Goal: Transaction & Acquisition: Obtain resource

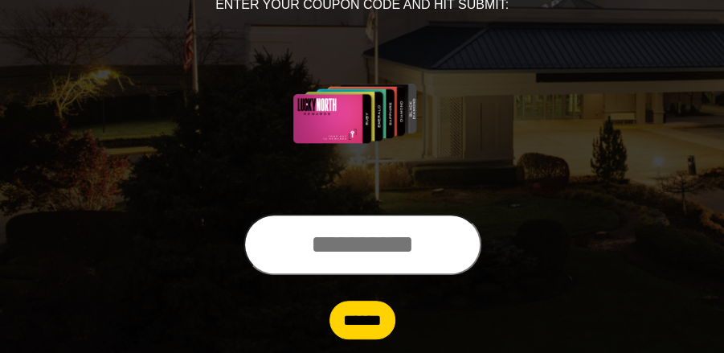
scroll to position [313, 0]
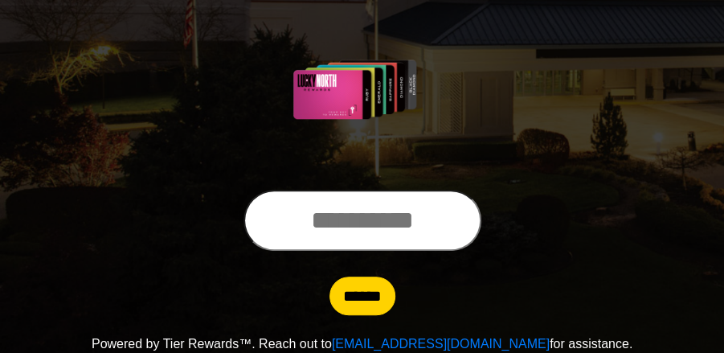
click at [466, 223] on input "text" at bounding box center [362, 220] width 238 height 61
type input "**********"
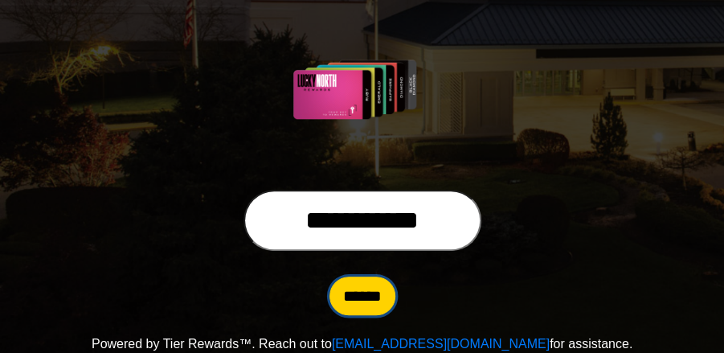
click at [370, 293] on input "******" at bounding box center [362, 295] width 66 height 39
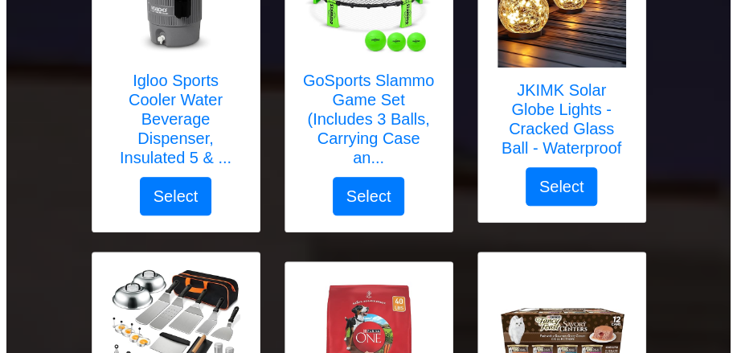
scroll to position [2246, 0]
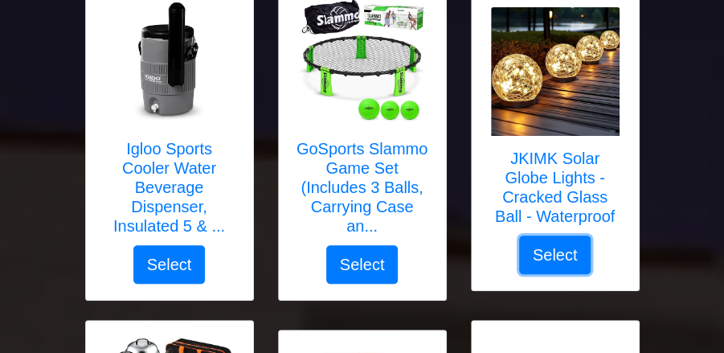
click at [556, 250] on button "Select" at bounding box center [555, 254] width 72 height 39
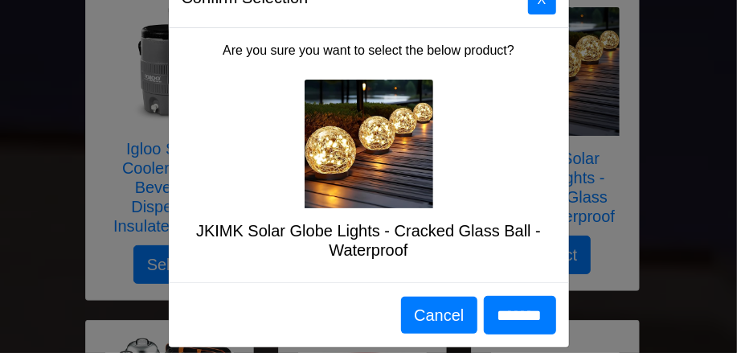
scroll to position [66, 0]
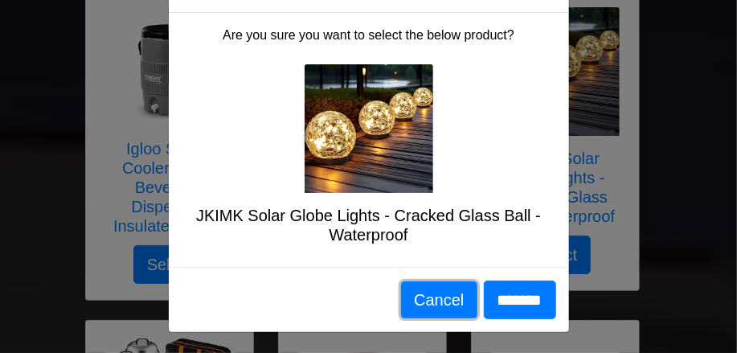
click at [401, 300] on button "Cancel" at bounding box center [439, 299] width 76 height 37
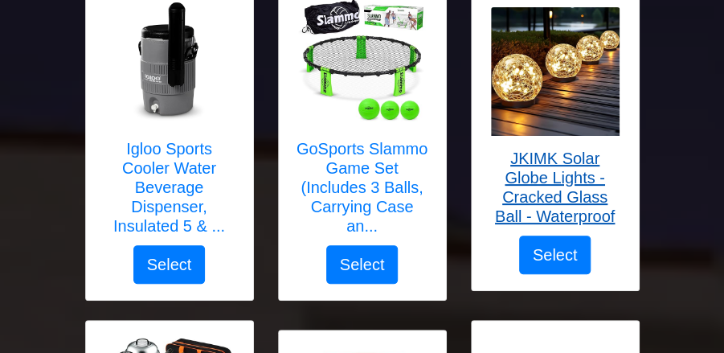
click at [589, 161] on h5 "JKIMK Solar Globe Lights - Cracked Glass Ball - Waterproof" at bounding box center [555, 187] width 135 height 77
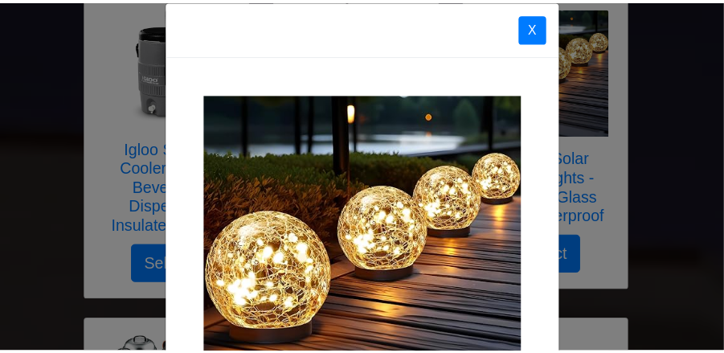
scroll to position [0, 0]
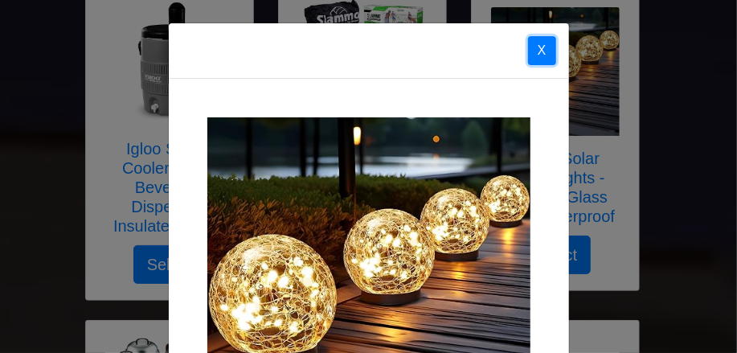
click at [532, 47] on button "X" at bounding box center [542, 50] width 28 height 29
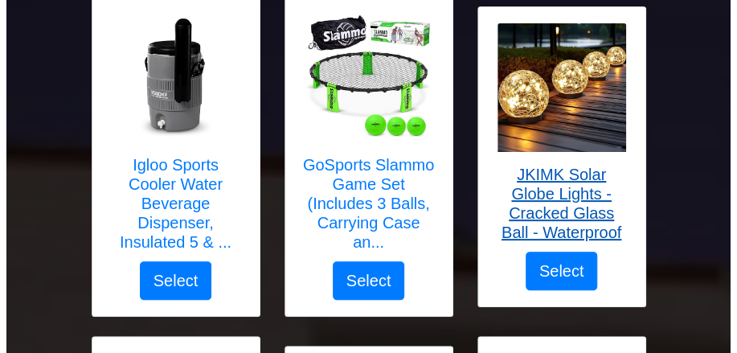
scroll to position [2246, 0]
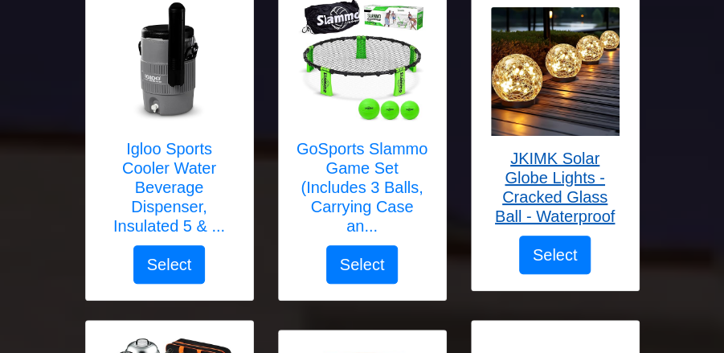
click at [533, 168] on h5 "JKIMK Solar Globe Lights - Cracked Glass Ball - Waterproof" at bounding box center [555, 187] width 135 height 77
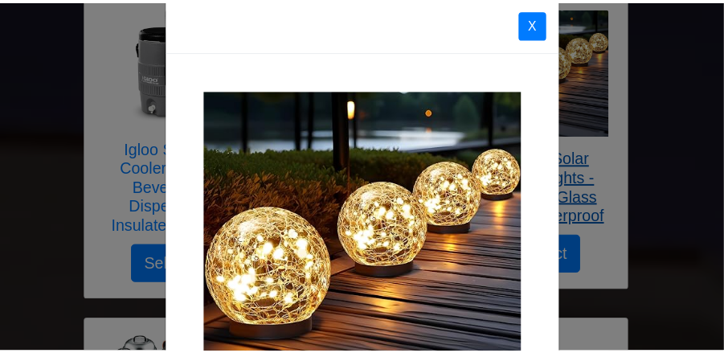
scroll to position [0, 0]
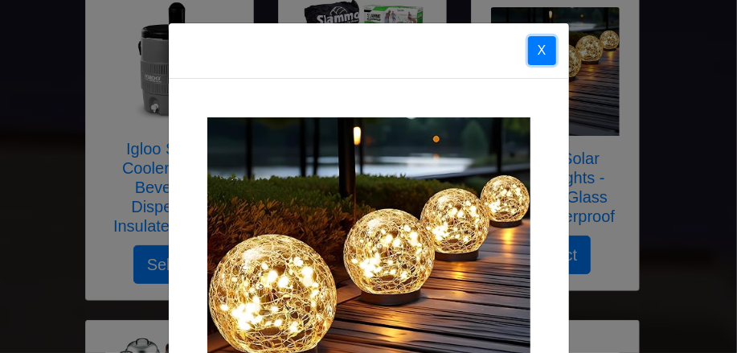
click at [534, 47] on button "X" at bounding box center [542, 50] width 28 height 29
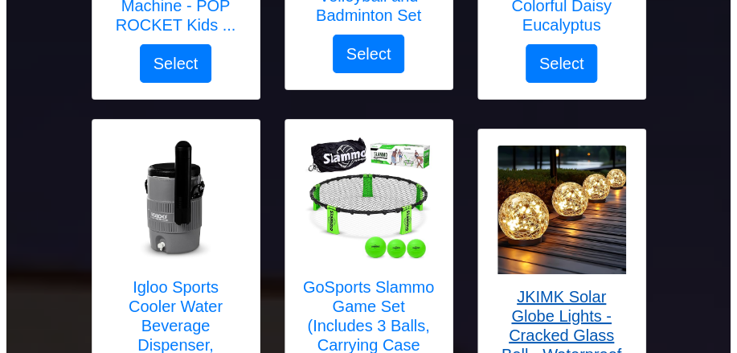
scroll to position [2166, 0]
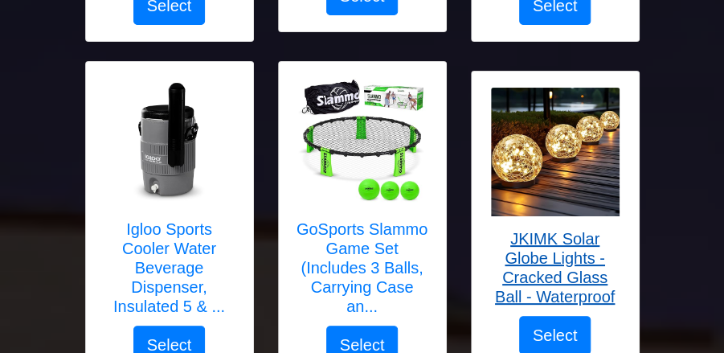
click at [553, 263] on h5 "JKIMK Solar Globe Lights - Cracked Glass Ball - Waterproof" at bounding box center [555, 267] width 135 height 77
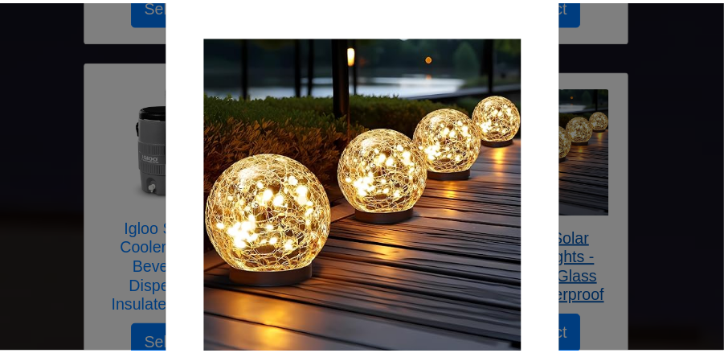
scroll to position [0, 0]
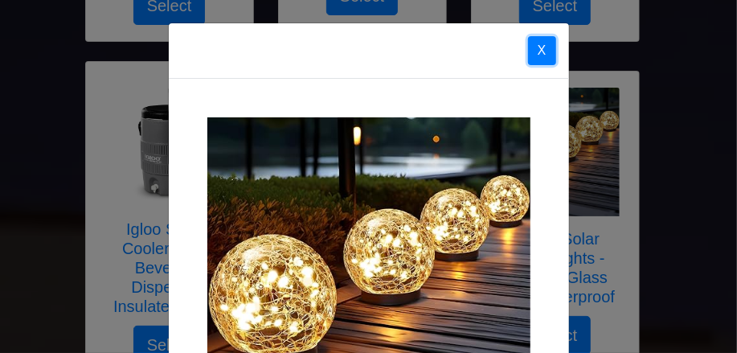
click at [532, 47] on button "X" at bounding box center [542, 50] width 28 height 29
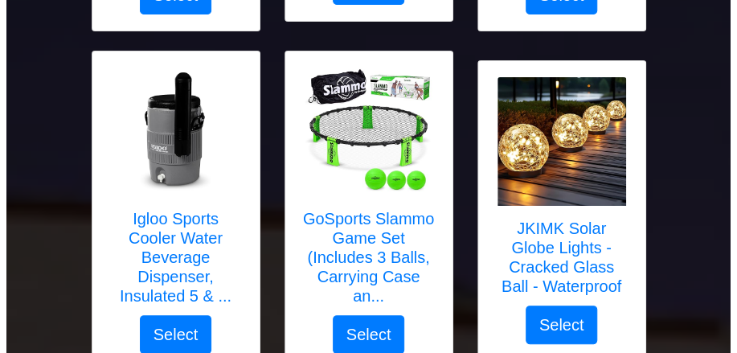
scroll to position [2166, 0]
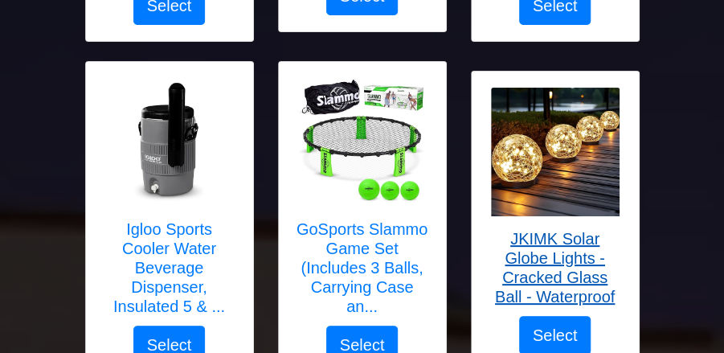
click at [582, 258] on h5 "JKIMK Solar Globe Lights - Cracked Glass Ball - Waterproof" at bounding box center [555, 267] width 135 height 77
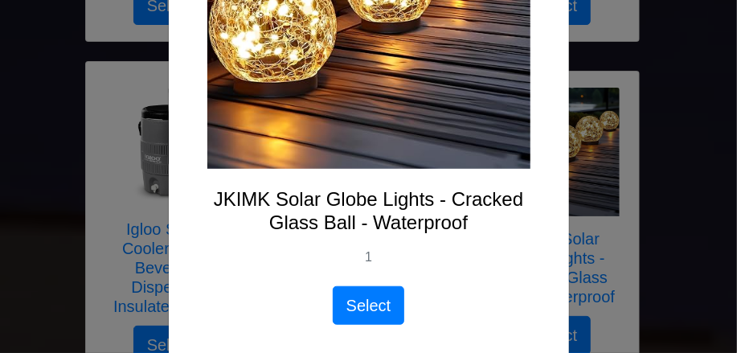
scroll to position [304, 0]
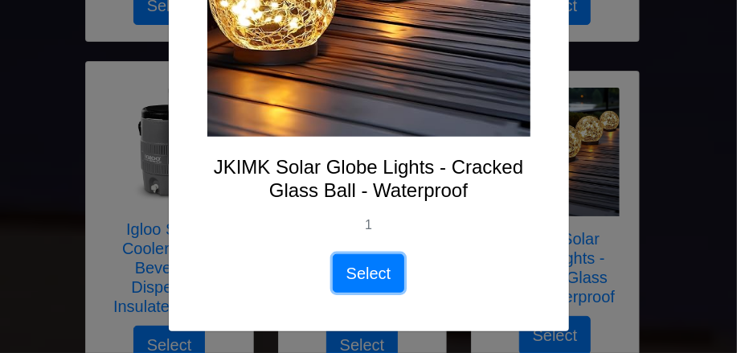
click at [365, 270] on button "Select" at bounding box center [369, 273] width 72 height 39
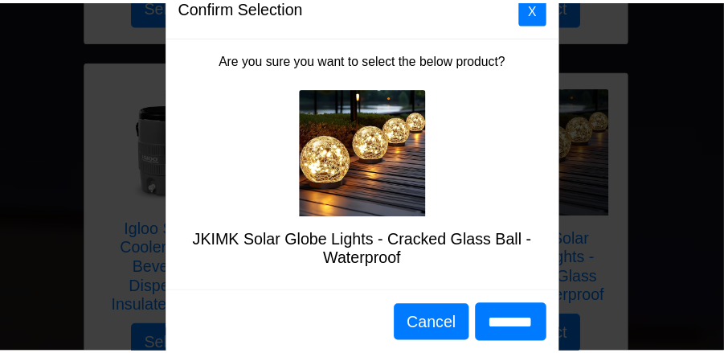
scroll to position [66, 0]
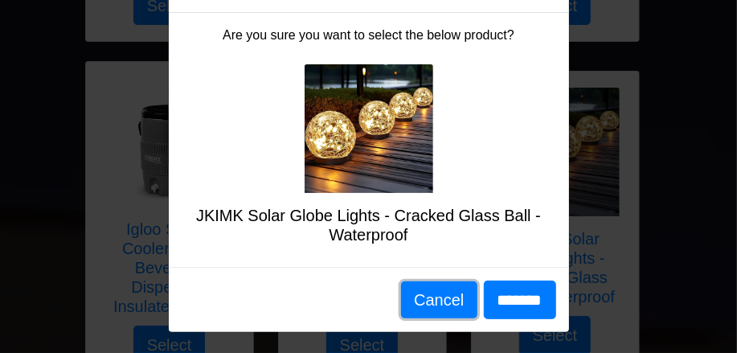
click at [427, 296] on button "Cancel" at bounding box center [439, 299] width 76 height 37
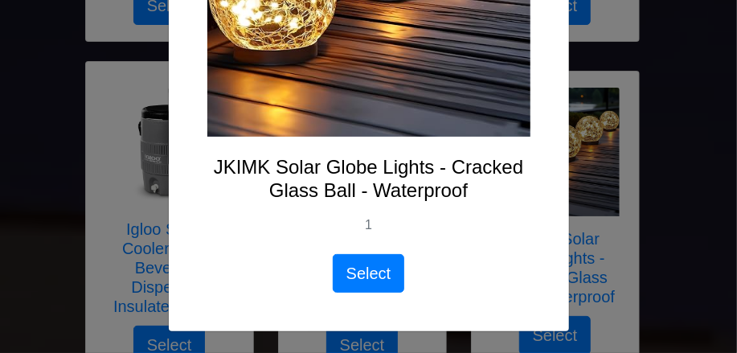
click at [654, 63] on div "X JKIMK Solar Globe Lights - Cracked Glass Ball - Waterproof 1 Select" at bounding box center [368, 176] width 737 height 353
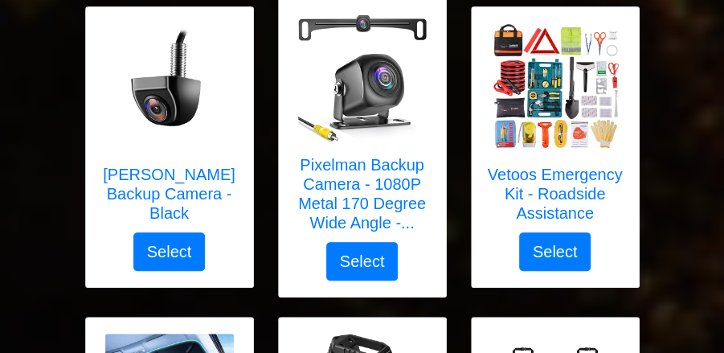
scroll to position [4496, 0]
